Goal: Transaction & Acquisition: Purchase product/service

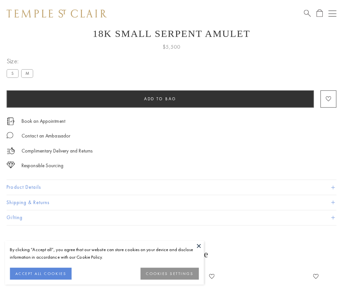
scroll to position [26, 0]
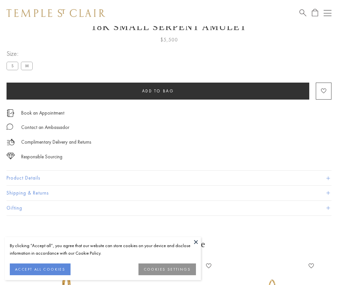
click at [158, 91] on span "Add to bag" at bounding box center [158, 91] width 32 height 6
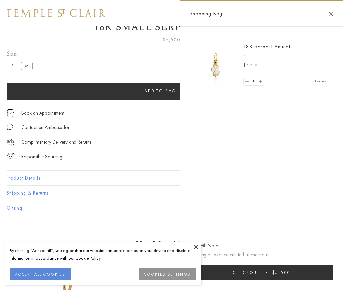
click at [259, 272] on span "Checkout" at bounding box center [245, 273] width 27 height 6
